Goal: Task Accomplishment & Management: Complete application form

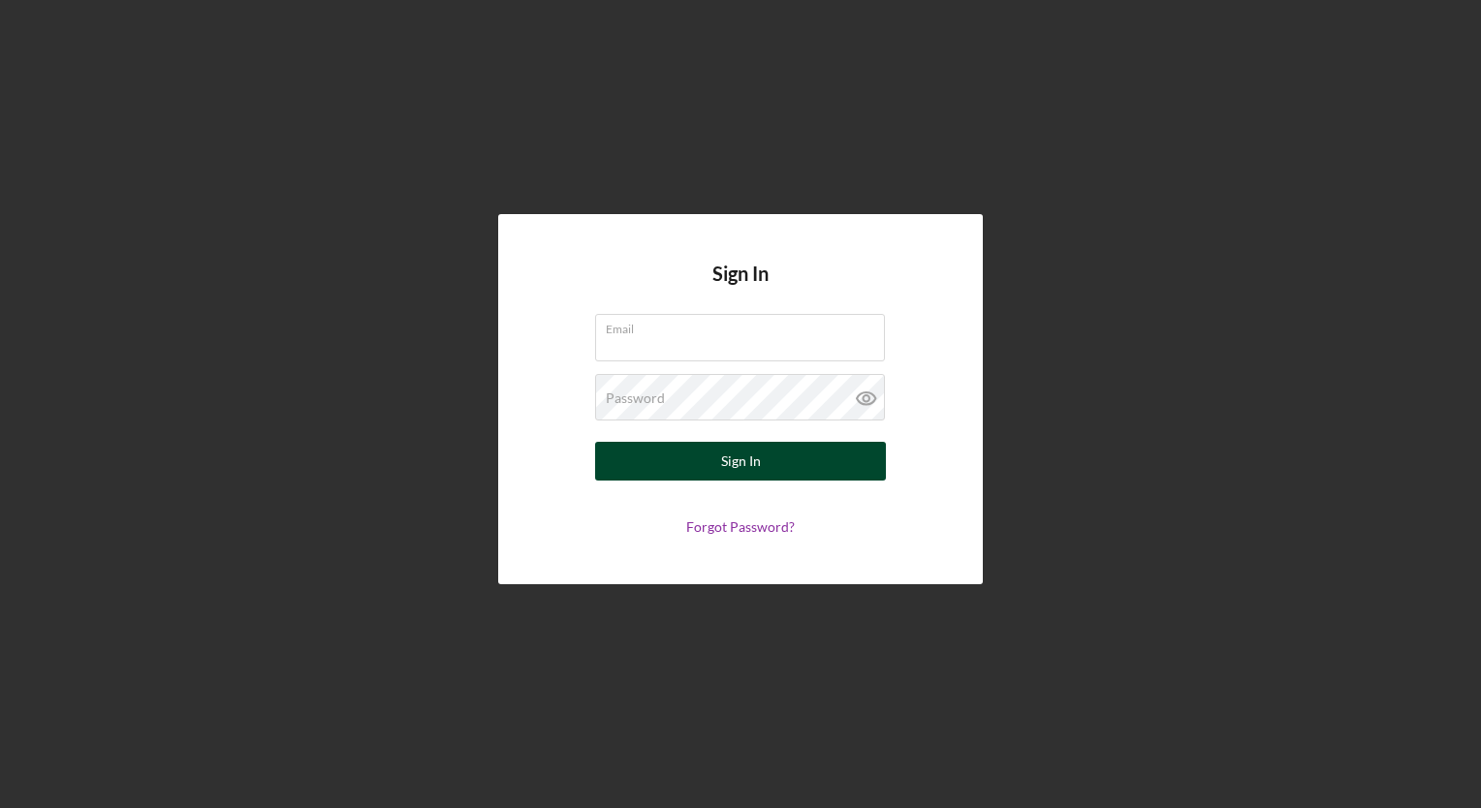
type input "[EMAIL_ADDRESS][DOMAIN_NAME]"
click at [725, 460] on div "Sign In" at bounding box center [741, 461] width 40 height 39
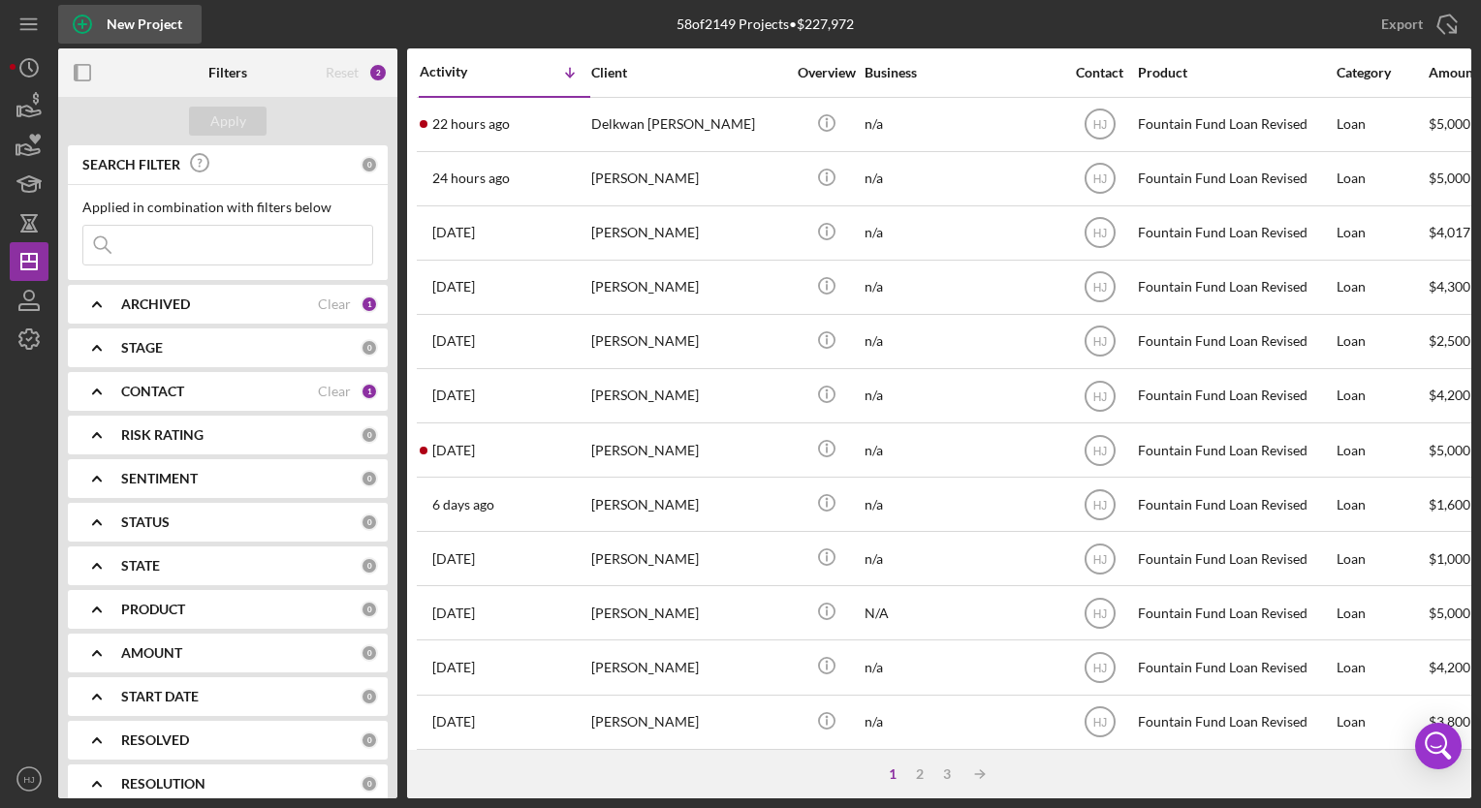
click at [130, 26] on div "New Project" at bounding box center [145, 24] width 76 height 39
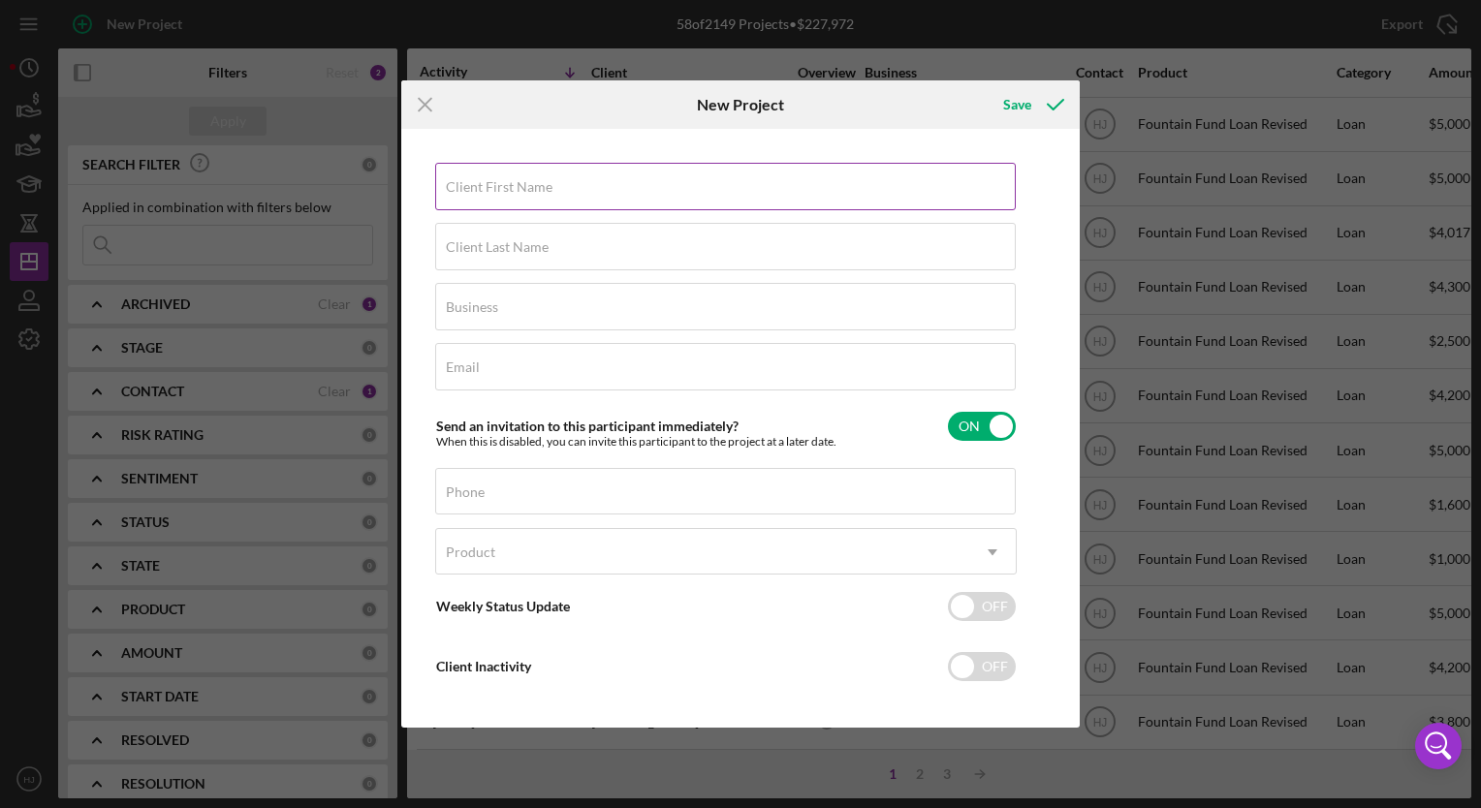
click at [501, 192] on label "Client First Name" at bounding box center [499, 187] width 107 height 16
click at [501, 192] on input "Client First Name" at bounding box center [725, 186] width 580 height 47
type input "[PERSON_NAME]"
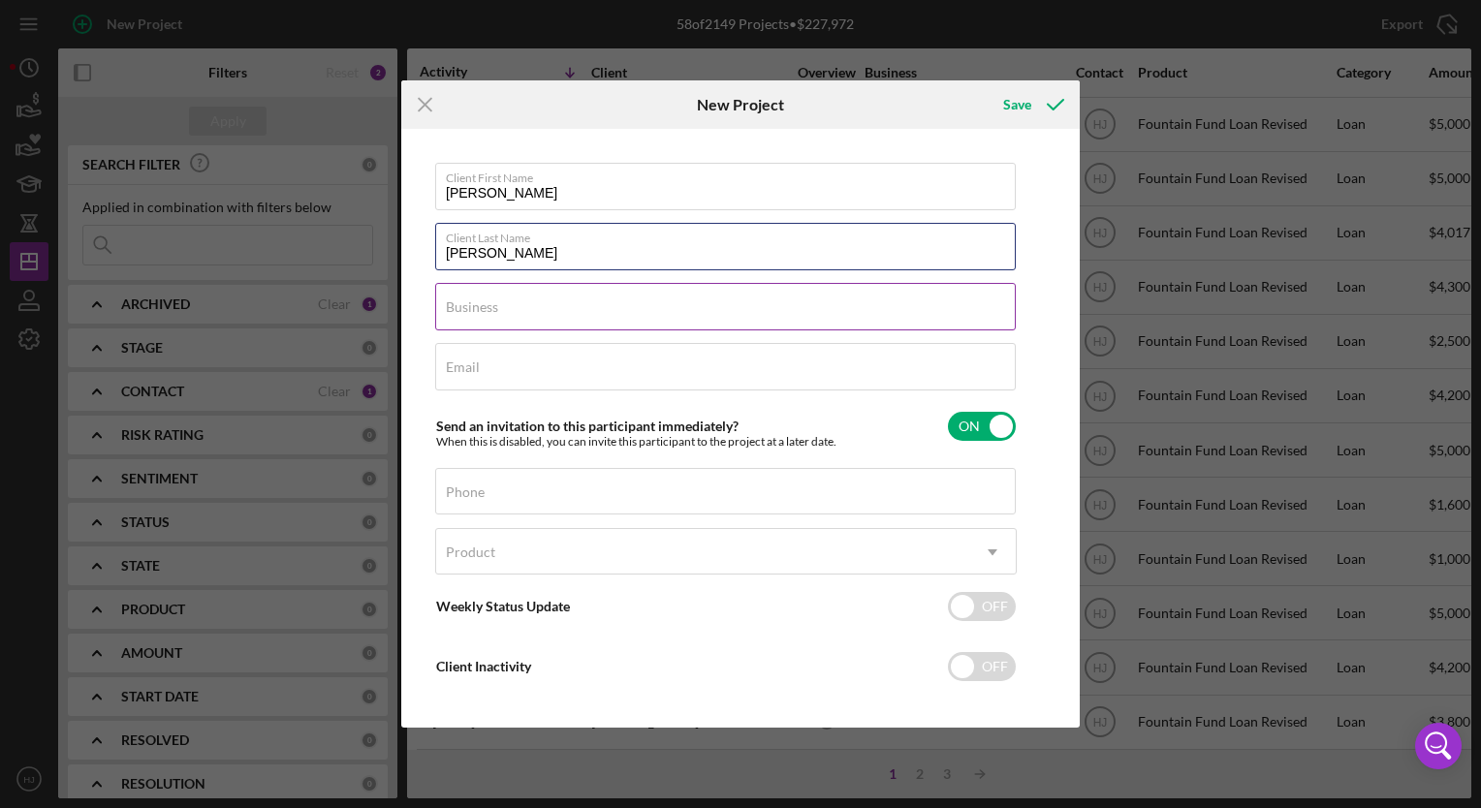
type input "[PERSON_NAME]"
click at [485, 313] on label "Business" at bounding box center [472, 307] width 52 height 16
click at [485, 313] on input "Business" at bounding box center [725, 306] width 580 height 47
type input "n/a"
click at [446, 362] on label "Email" at bounding box center [463, 368] width 34 height 16
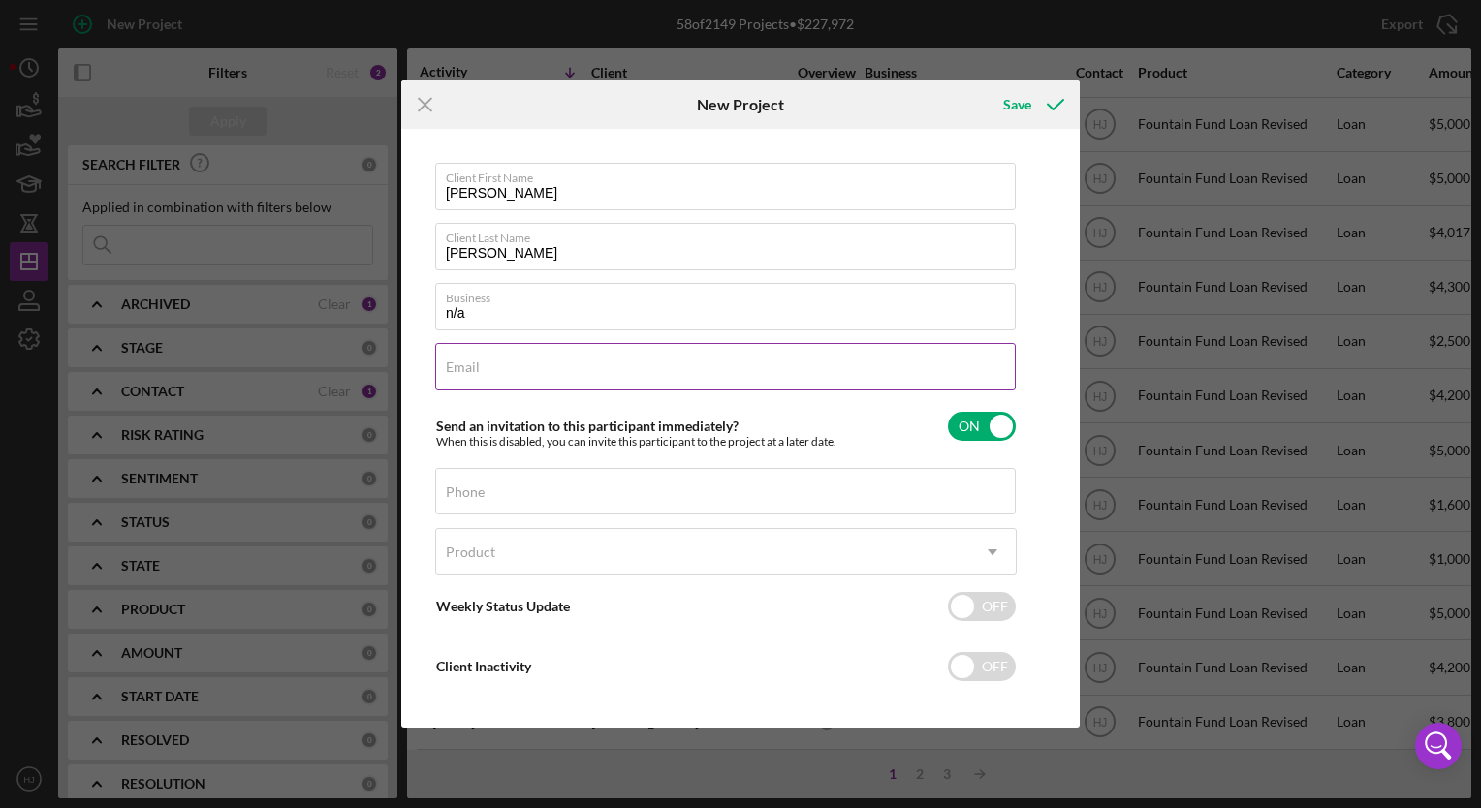
click at [446, 362] on input "Email" at bounding box center [725, 366] width 580 height 47
type input "[EMAIL_ADDRESS][DOMAIN_NAME]"
click at [493, 485] on div "Phone" at bounding box center [725, 492] width 581 height 48
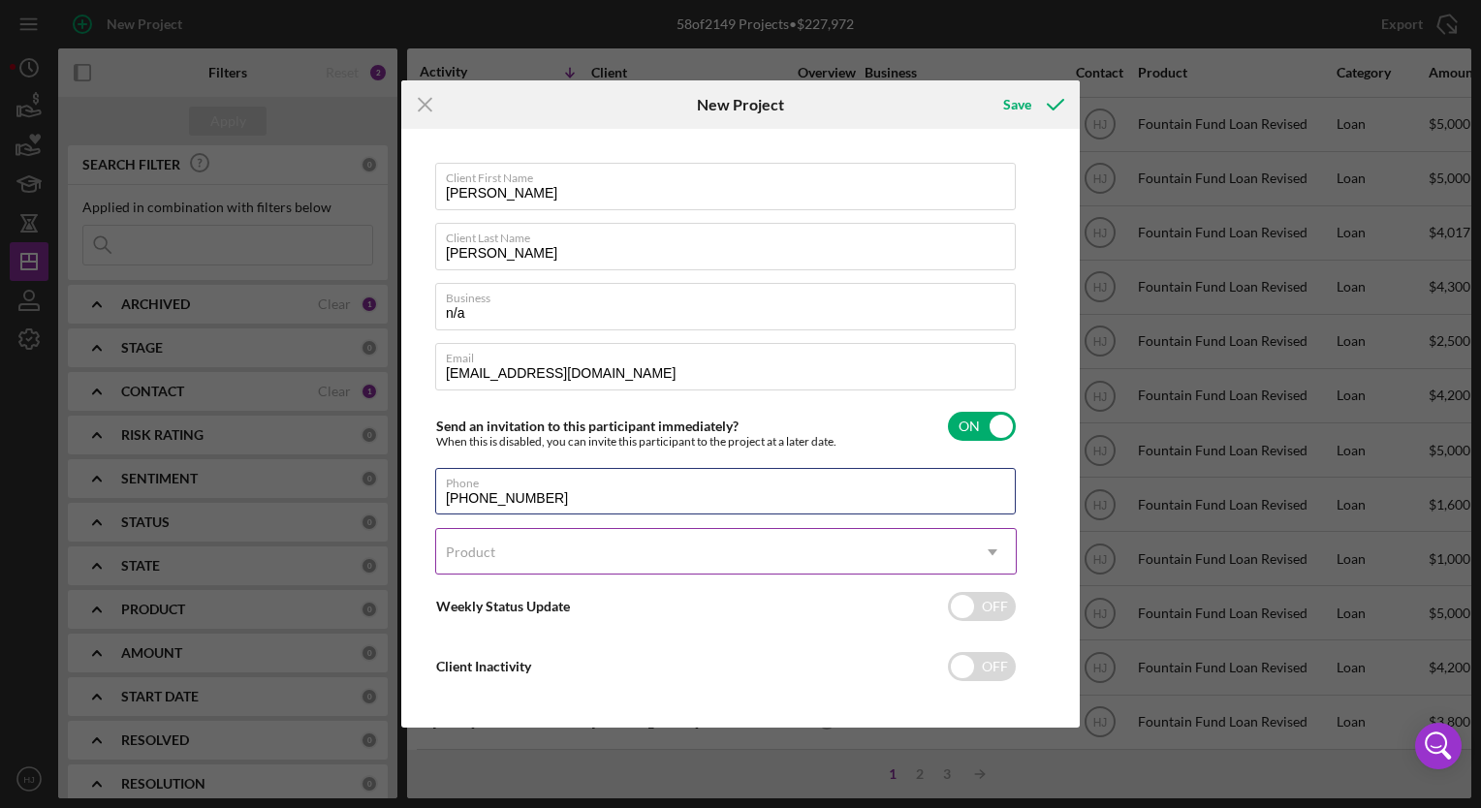
type input "[PHONE_NUMBER]"
click at [481, 538] on div "Product" at bounding box center [702, 552] width 533 height 45
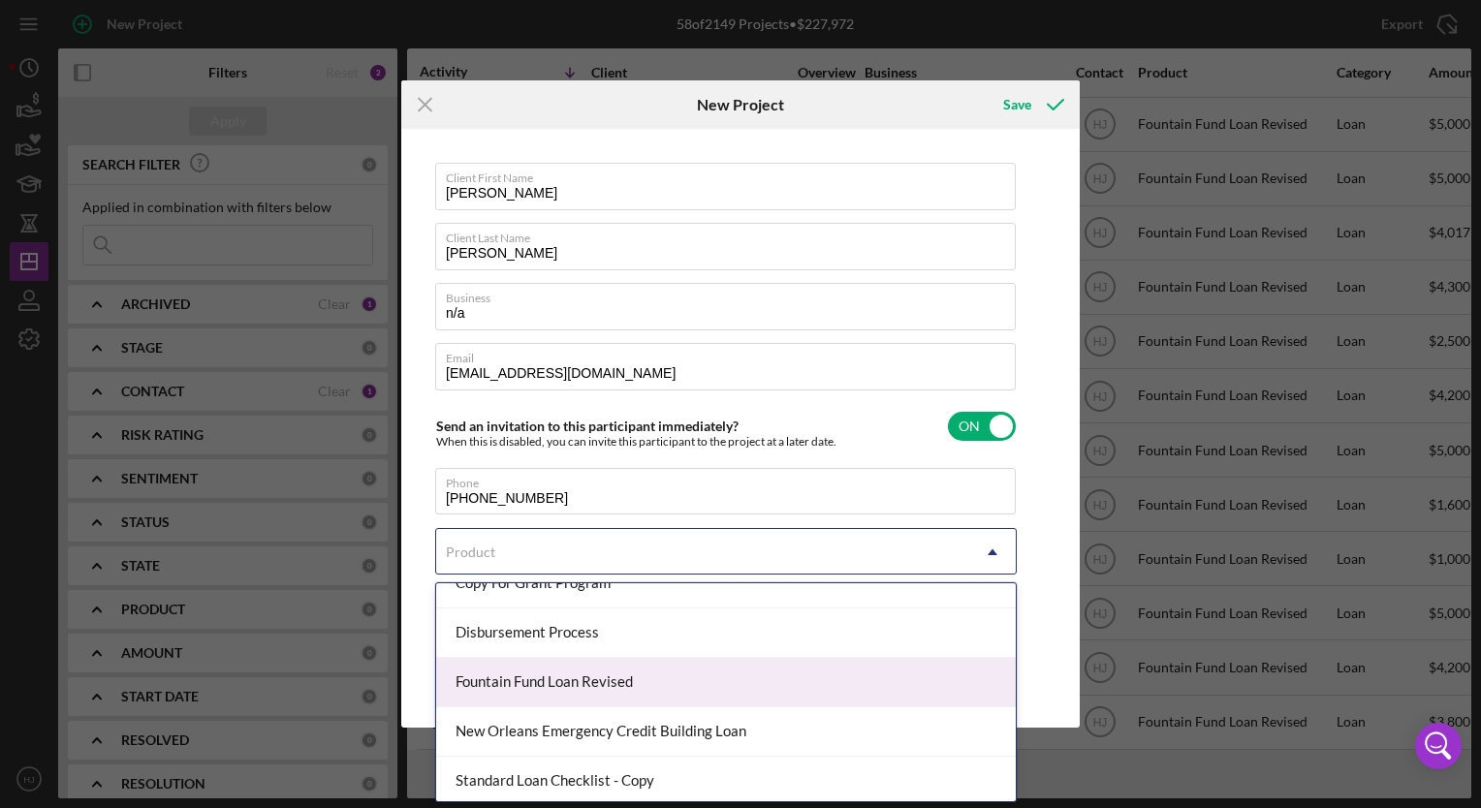
scroll to position [174, 0]
click at [556, 674] on div "Fountain Fund Loan Revised" at bounding box center [725, 680] width 579 height 49
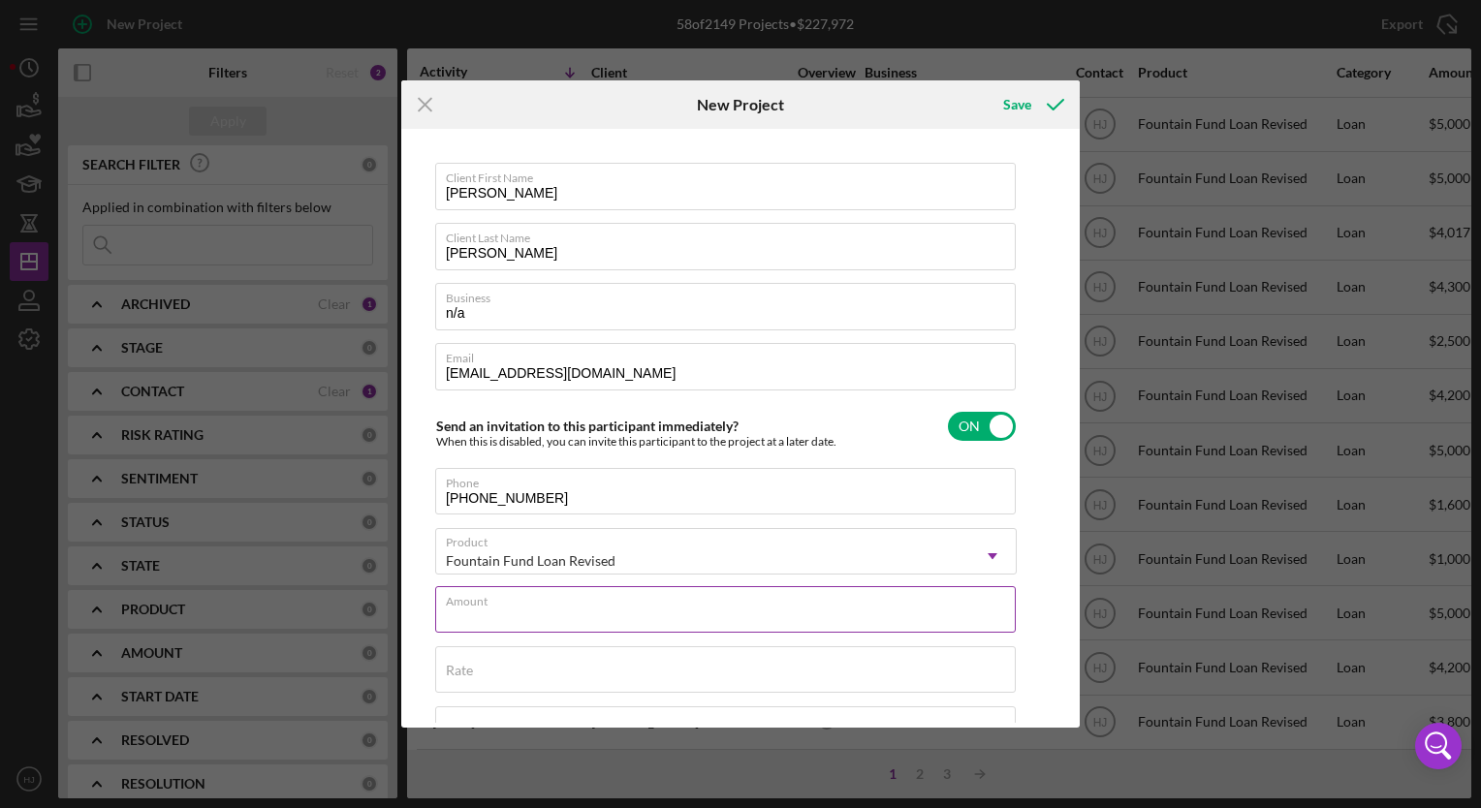
click at [539, 607] on div "Amount" at bounding box center [725, 610] width 581 height 48
type input "$5,000"
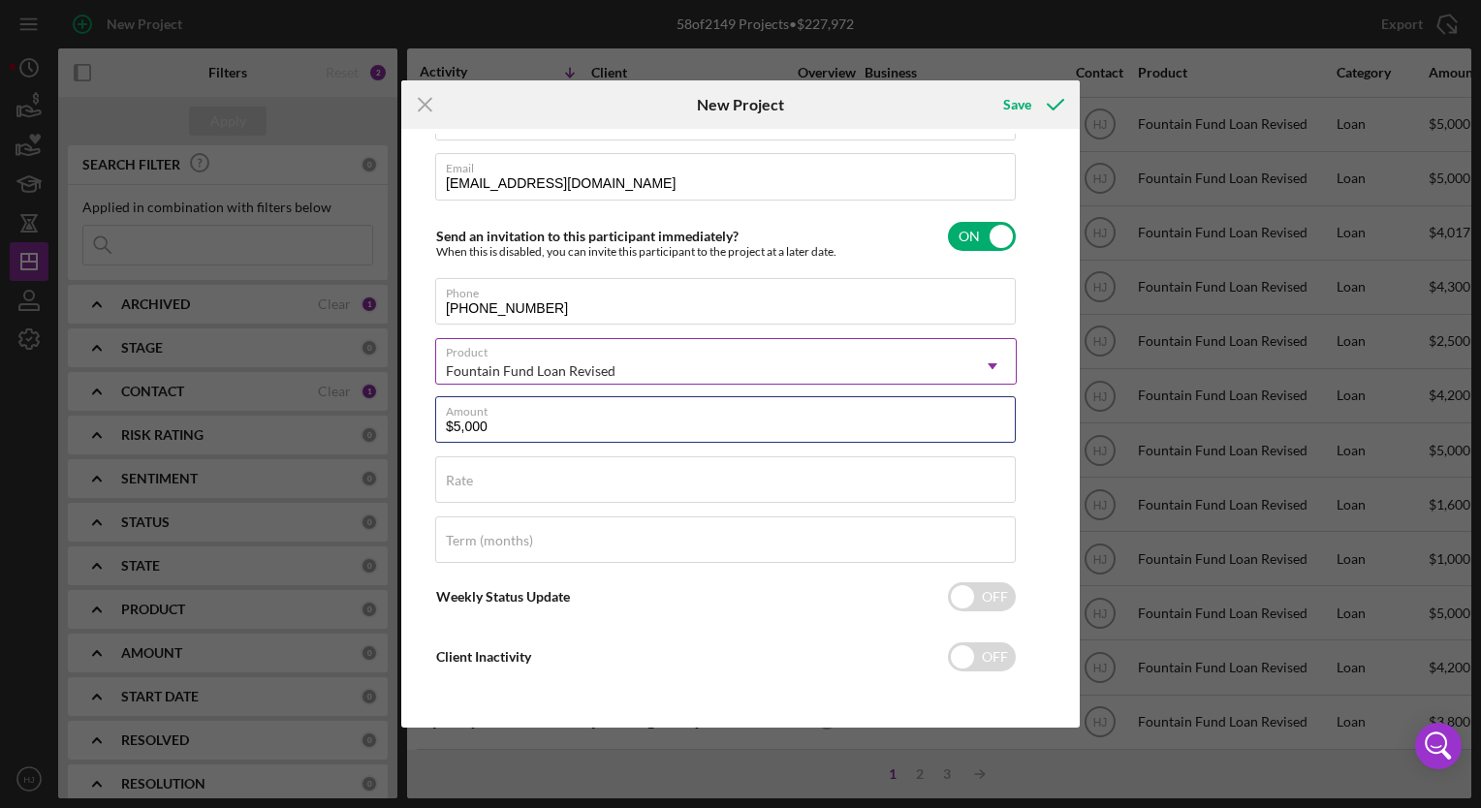
scroll to position [192, 0]
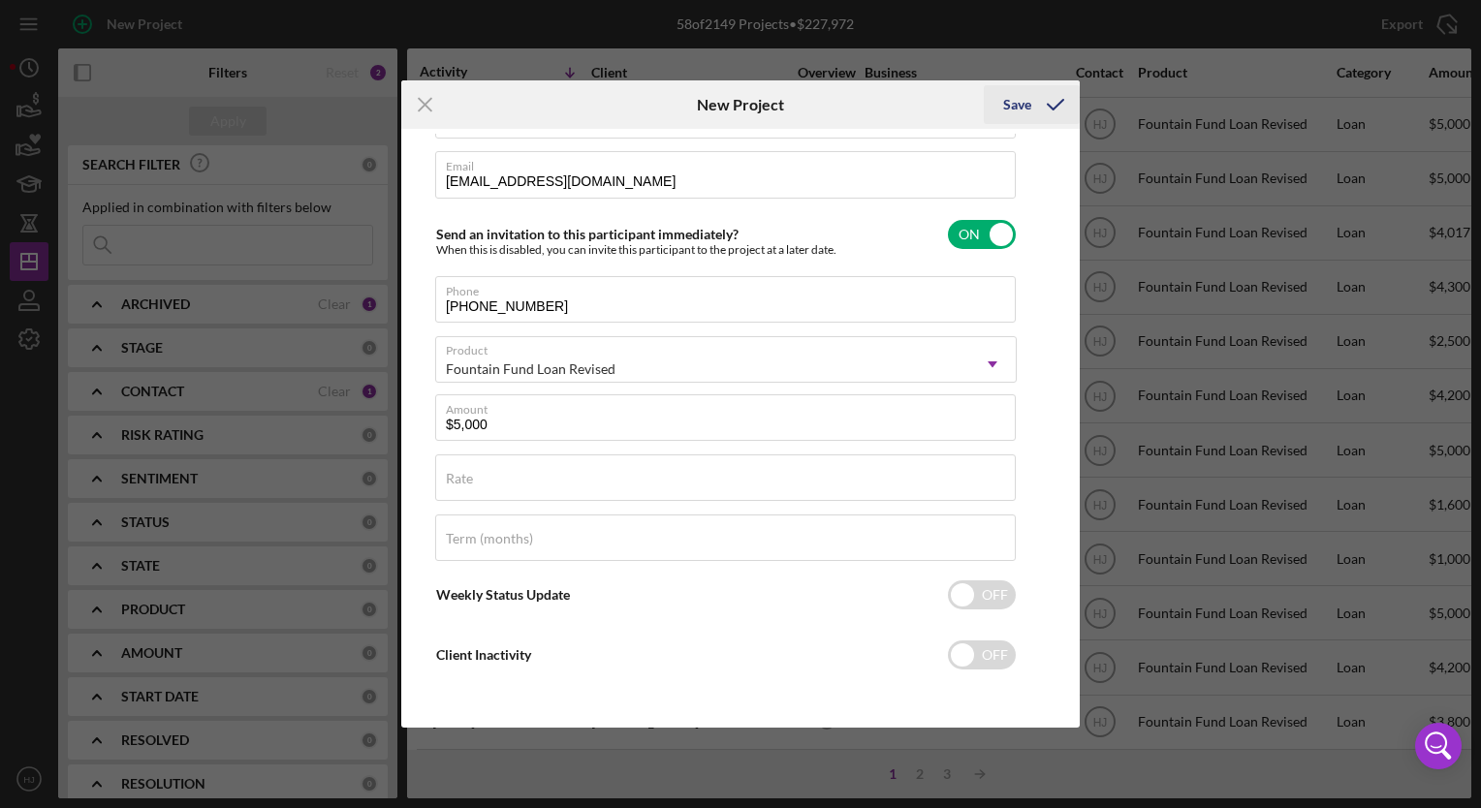
click at [1027, 99] on div "Save" at bounding box center [1017, 104] width 28 height 39
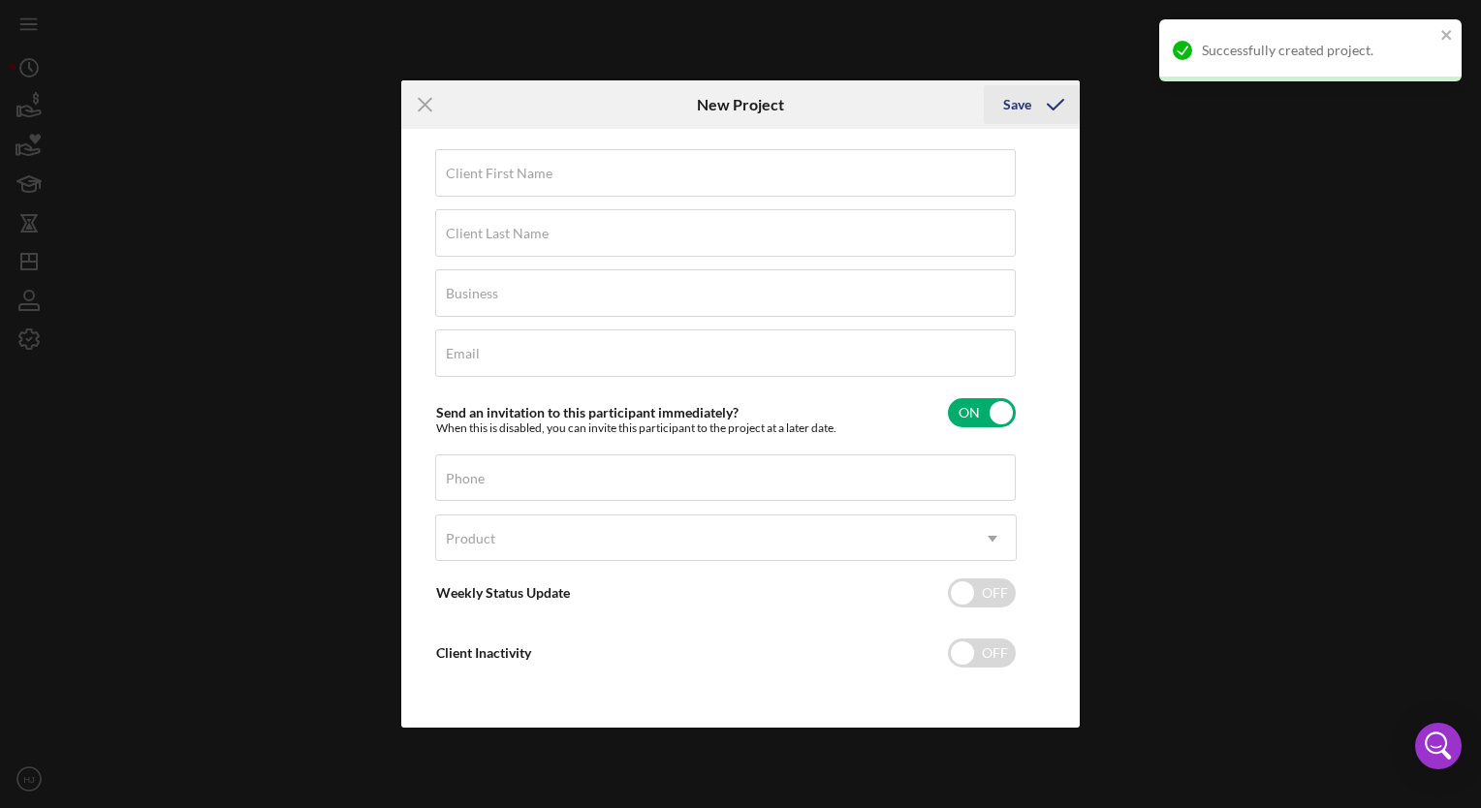
scroll to position [12, 0]
